Goal: Find contact information: Find contact information

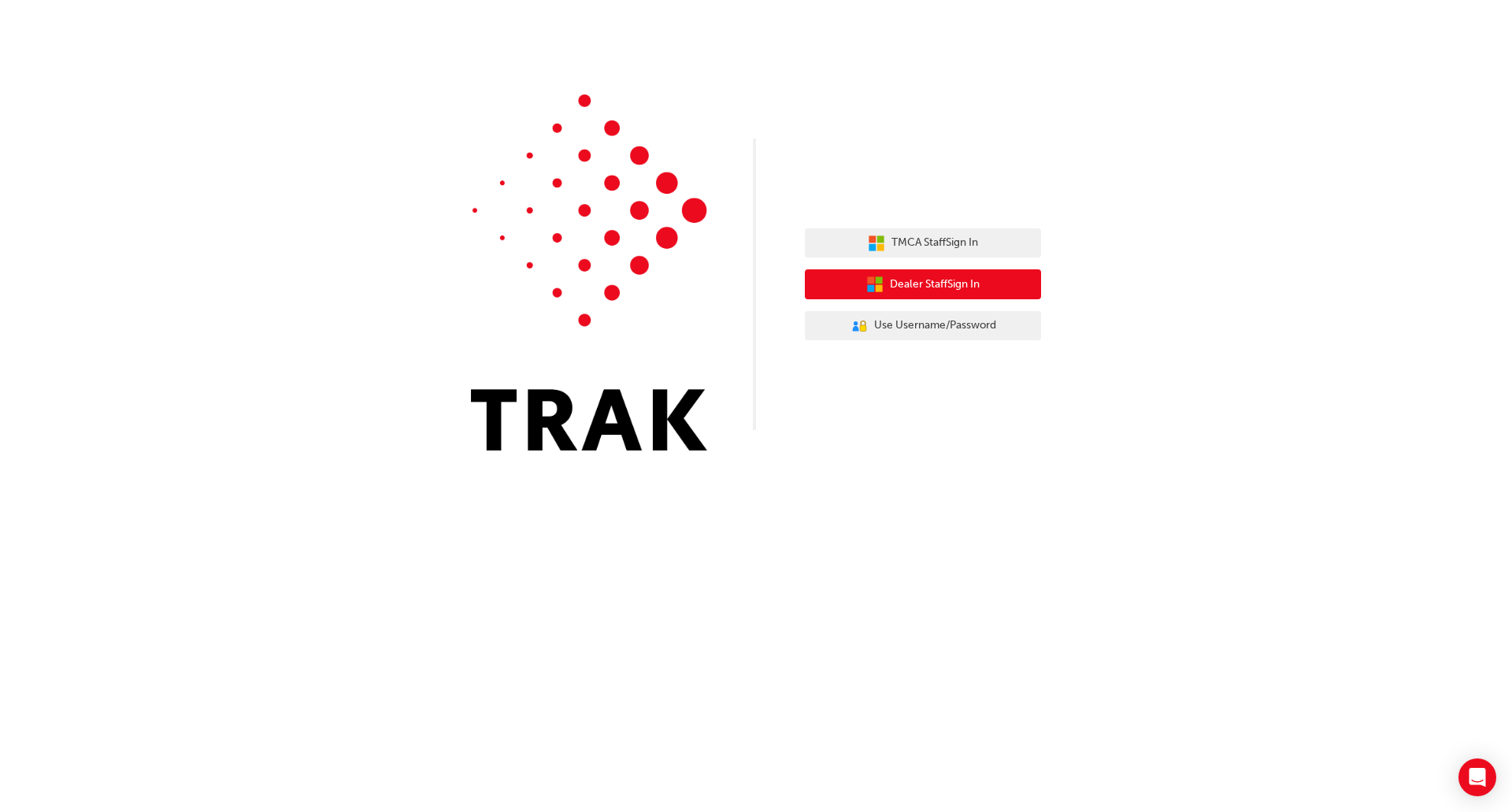
click at [906, 284] on span "Dealer Staff Sign In" at bounding box center [934, 285] width 90 height 19
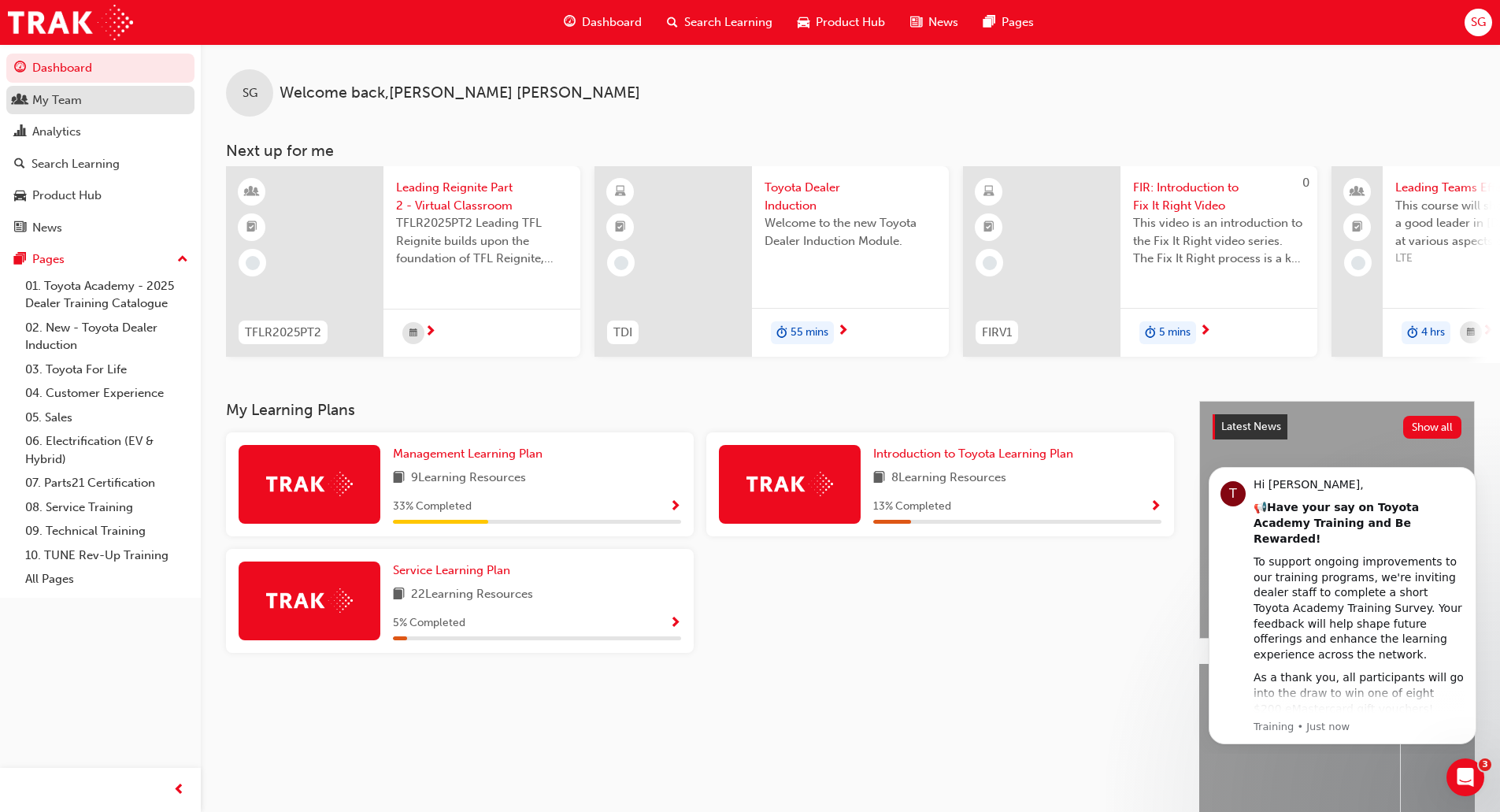
click at [56, 92] on div "My Team" at bounding box center [57, 101] width 50 height 19
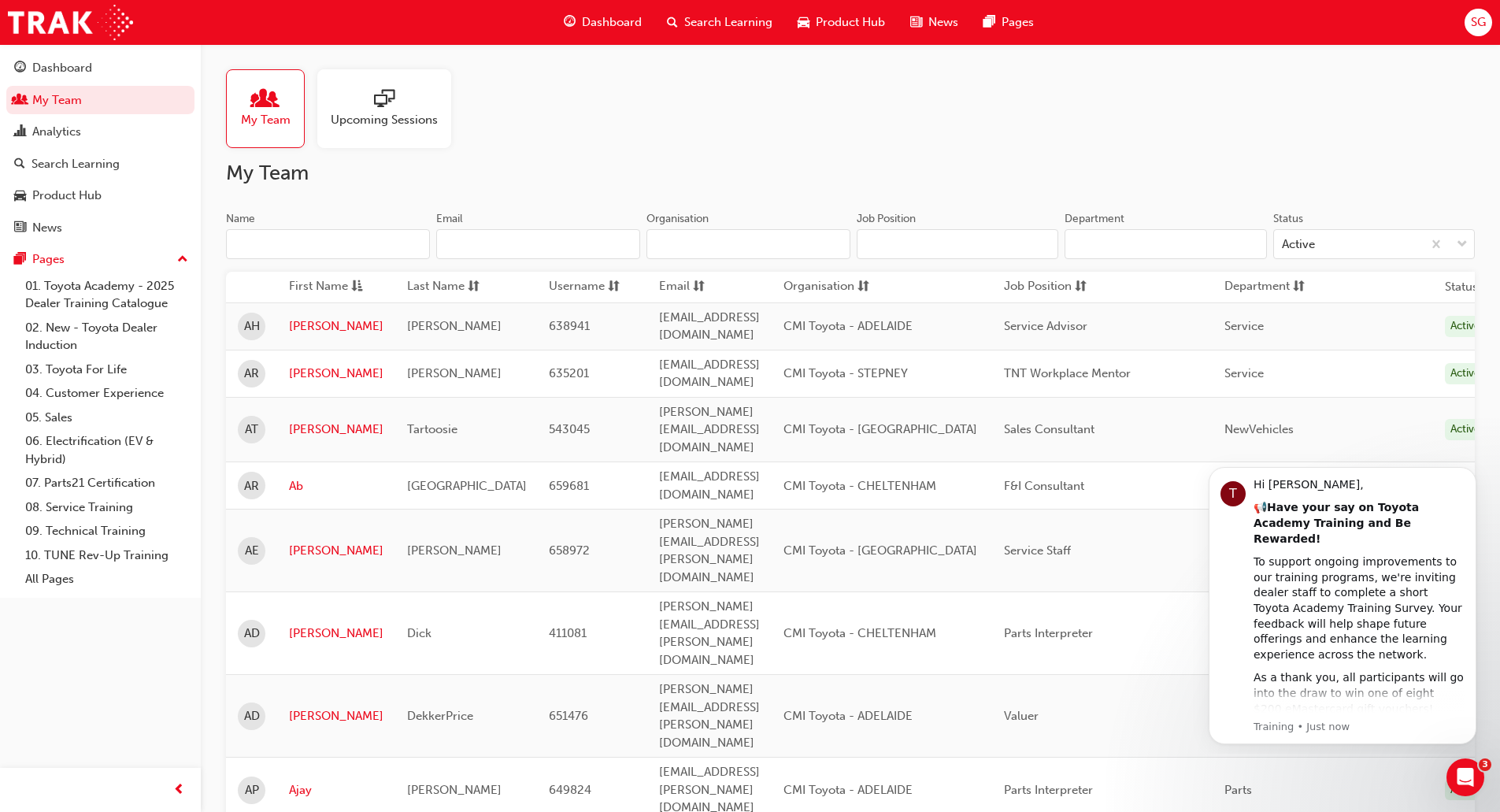
click at [297, 243] on input "Name" at bounding box center [328, 244] width 204 height 30
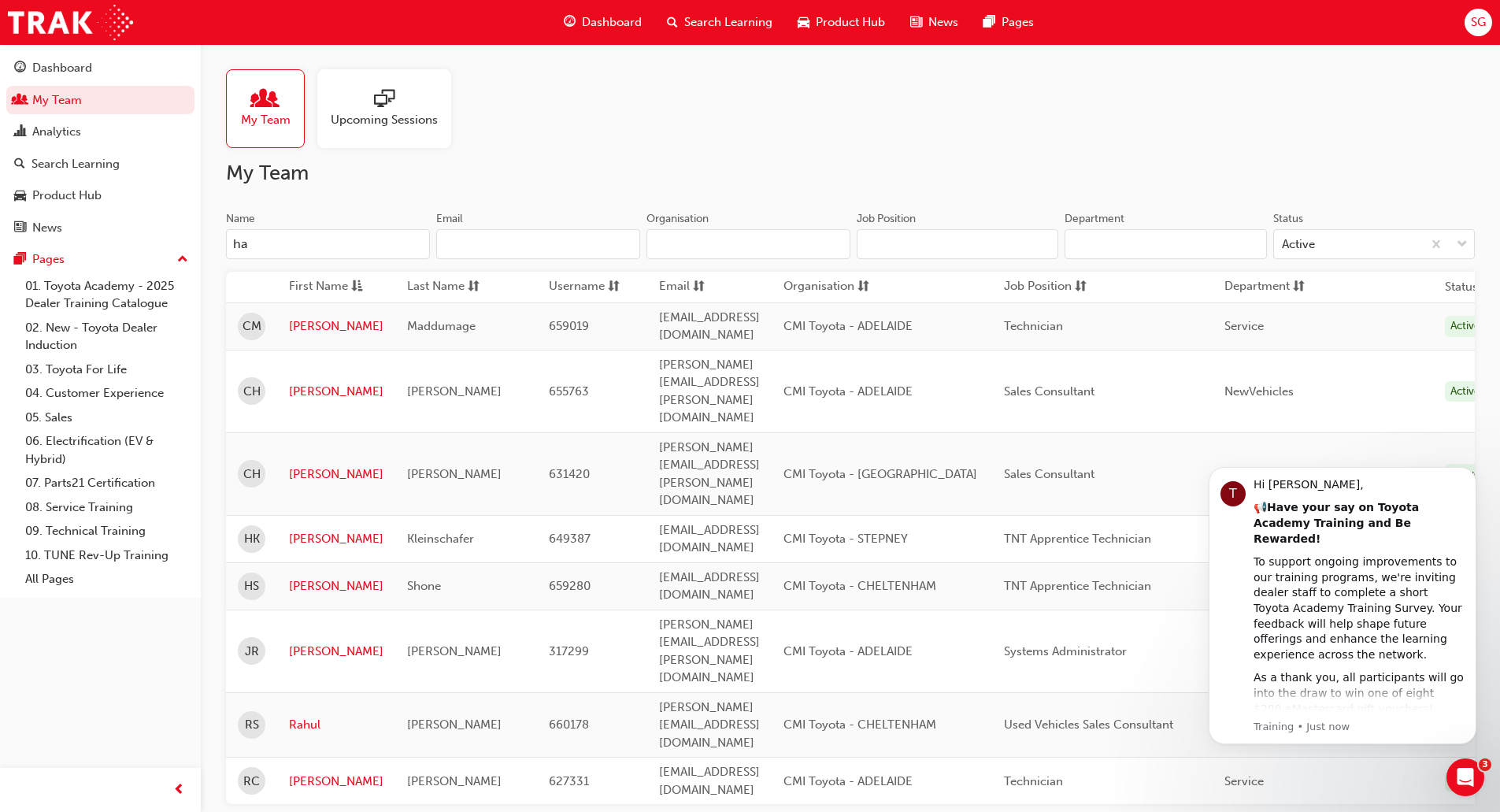
type input "h"
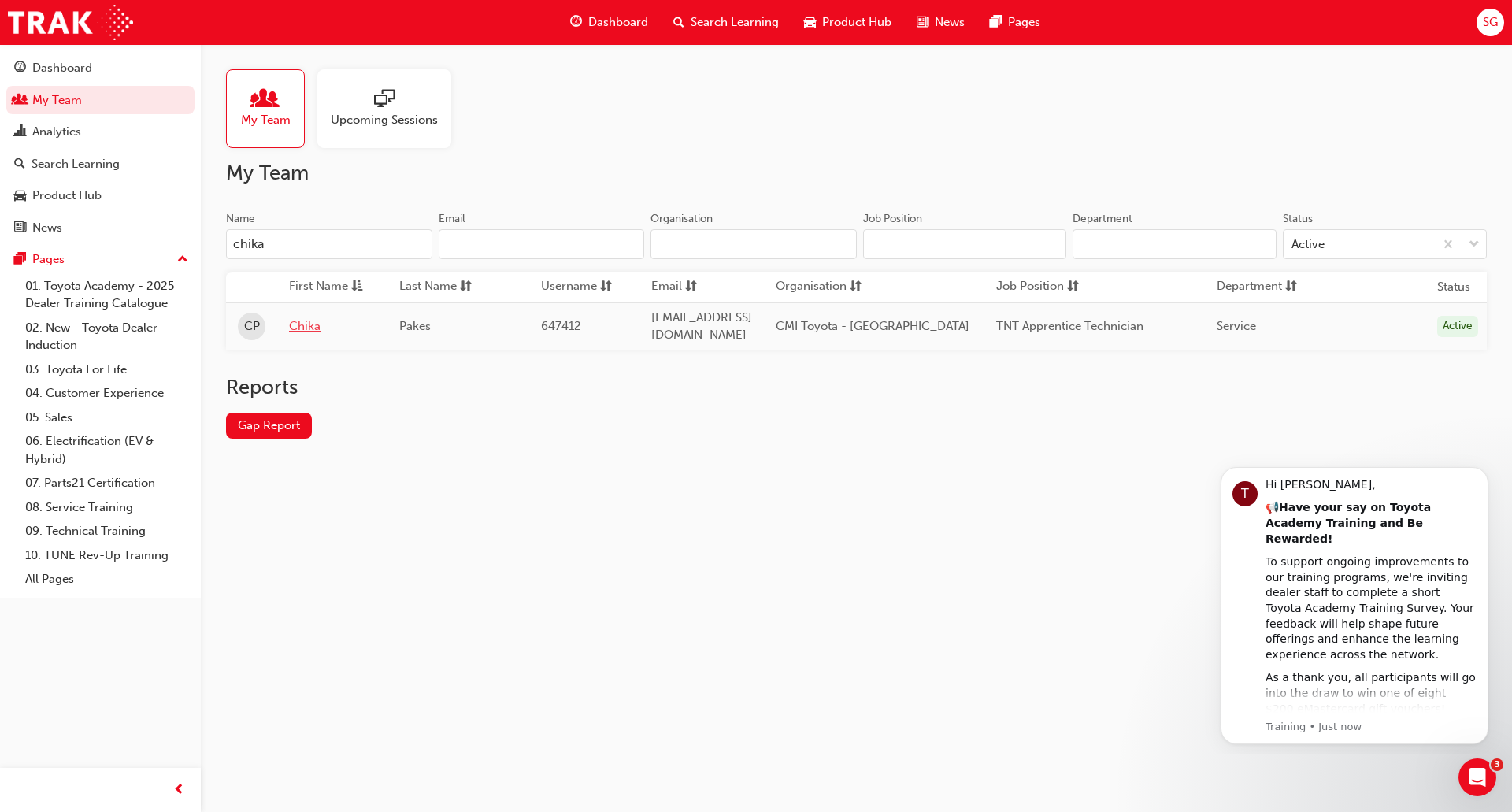
type input "chika"
click at [309, 323] on link "Chika" at bounding box center [332, 327] width 87 height 19
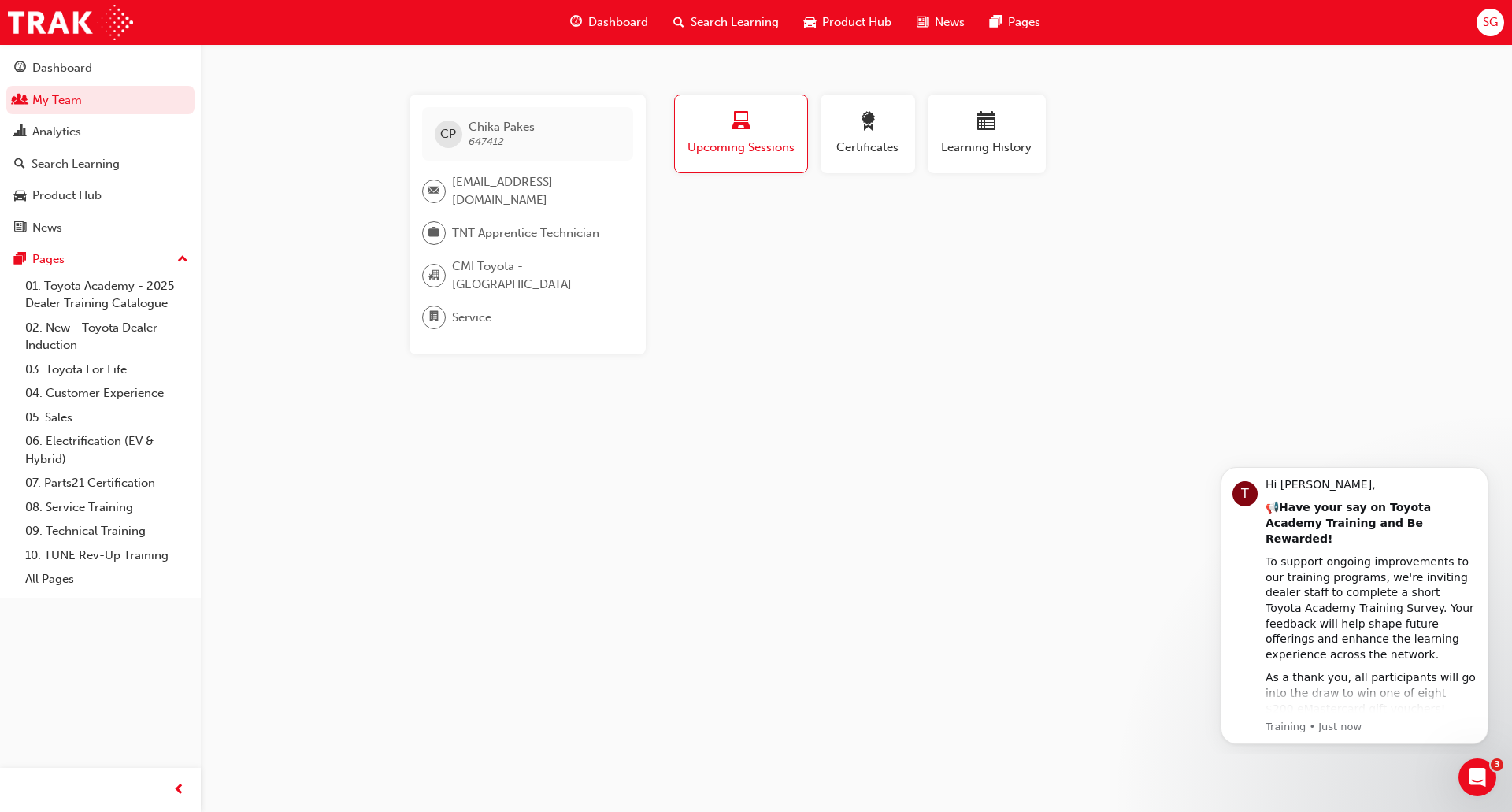
click at [473, 192] on span "[EMAIL_ADDRESS][DOMAIN_NAME]" at bounding box center [536, 191] width 169 height 35
click at [431, 187] on span "email-icon" at bounding box center [434, 192] width 11 height 20
